Goal: Check status: Check status

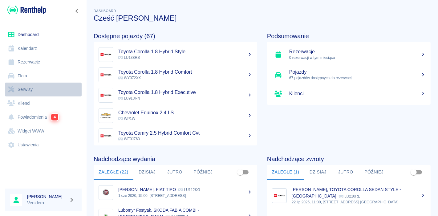
click at [30, 88] on link "Serwisy" at bounding box center [43, 90] width 77 height 14
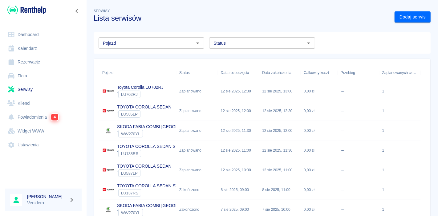
click at [131, 41] on input "Pojazd" at bounding box center [146, 43] width 92 height 8
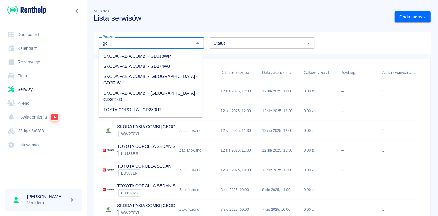
click at [140, 105] on li "TOYTA COROLLA - GD280UT" at bounding box center [151, 110] width 104 height 10
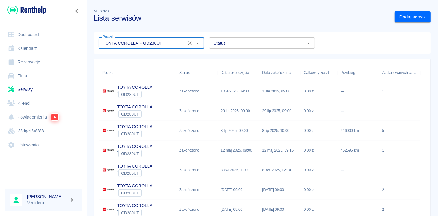
type input "TOYTA COROLLA - GD280UT"
click at [143, 91] on div "` GD280UT" at bounding box center [134, 94] width 35 height 7
click at [148, 107] on p "TOYTA COROLLA" at bounding box center [134, 107] width 35 height 6
click at [193, 130] on div "Zakończono" at bounding box center [189, 131] width 20 height 6
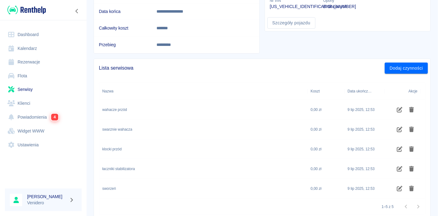
scroll to position [101, 0]
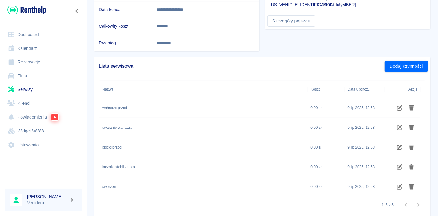
click at [27, 90] on link "Serwisy" at bounding box center [43, 90] width 77 height 14
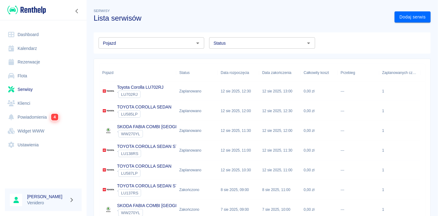
click at [170, 46] on input "Pojazd" at bounding box center [146, 43] width 92 height 8
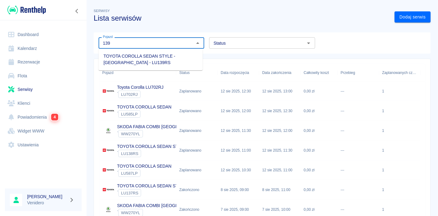
click at [119, 56] on li "TOYOTA COROLLA SEDAN STYLE - [GEOGRAPHIC_DATA] - LU139RS" at bounding box center [151, 59] width 104 height 17
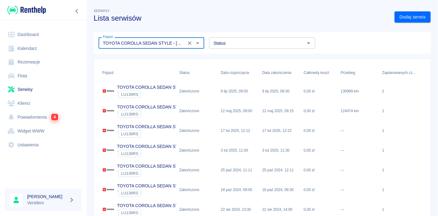
type input "TOYOTA COROLLA SEDAN STYLE - [GEOGRAPHIC_DATA] - LU139RS"
click at [148, 85] on p "TOYOTA COROLLA SEDAN STYLE - [GEOGRAPHIC_DATA]" at bounding box center [176, 87] width 118 height 6
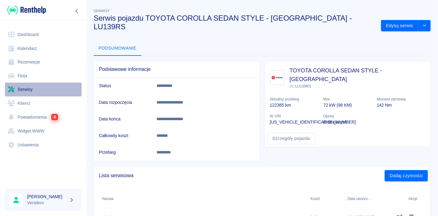
click at [30, 88] on link "Serwisy" at bounding box center [43, 90] width 77 height 14
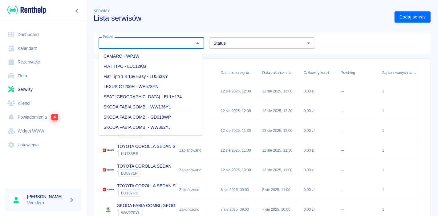
click at [127, 42] on input "Pojazd" at bounding box center [146, 43] width 92 height 8
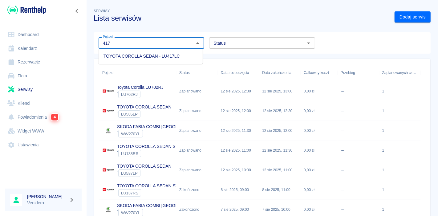
click at [125, 56] on li "TOYOTA COROLLA SEDAN - LU417LC" at bounding box center [151, 56] width 104 height 10
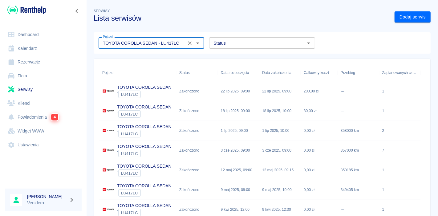
type input "TOYOTA COROLLA SEDAN - LU417LC"
click at [150, 85] on p "TOYOTA COROLLA SEDAN" at bounding box center [144, 87] width 55 height 6
